Goal: Task Accomplishment & Management: Use online tool/utility

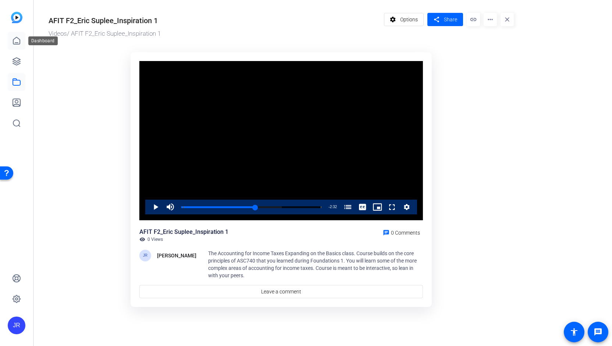
click at [13, 45] on icon at bounding box center [16, 40] width 9 height 9
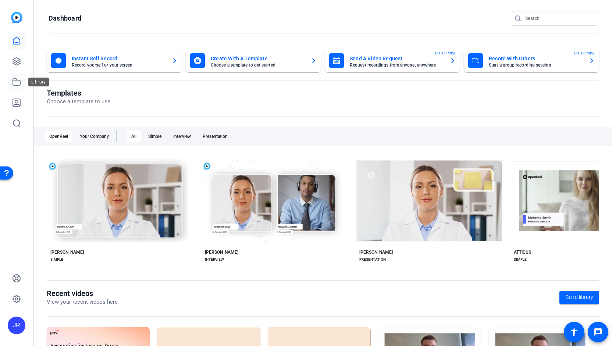
click at [16, 88] on link at bounding box center [17, 82] width 18 height 18
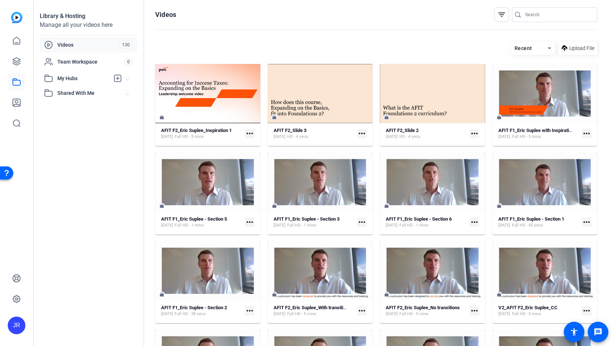
click at [582, 134] on mat-icon "more_horiz" at bounding box center [587, 134] width 10 height 10
click at [574, 144] on span "Edit in Creator" at bounding box center [567, 144] width 31 height 9
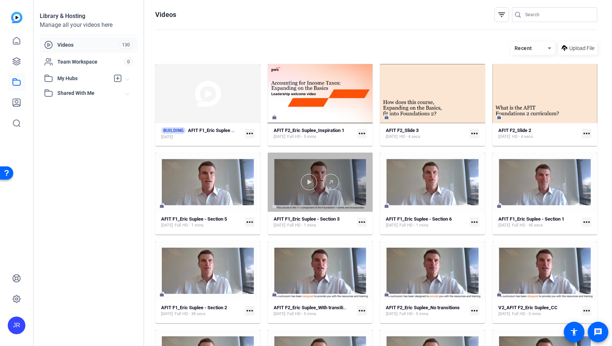
click at [340, 189] on div at bounding box center [320, 182] width 105 height 16
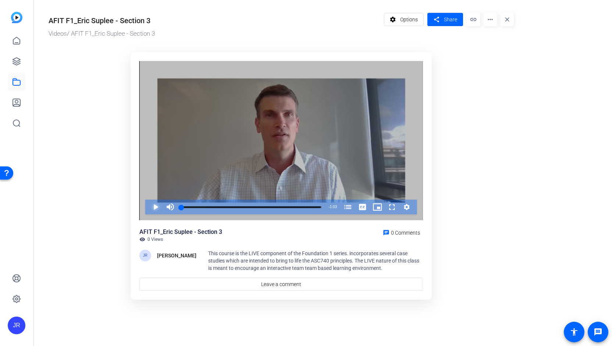
click at [148, 210] on span "Video Player" at bounding box center [148, 207] width 0 height 15
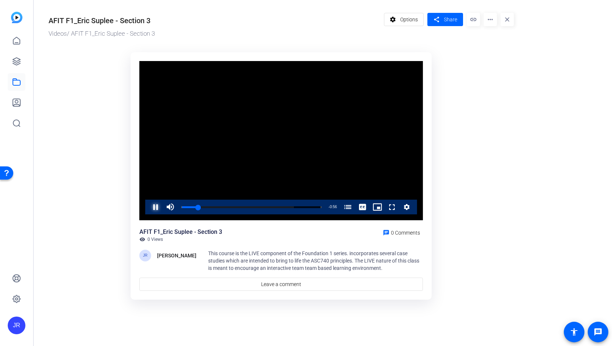
click at [148, 205] on span "Video Player" at bounding box center [148, 207] width 0 height 15
